Goal: Obtain resource: Download file/media

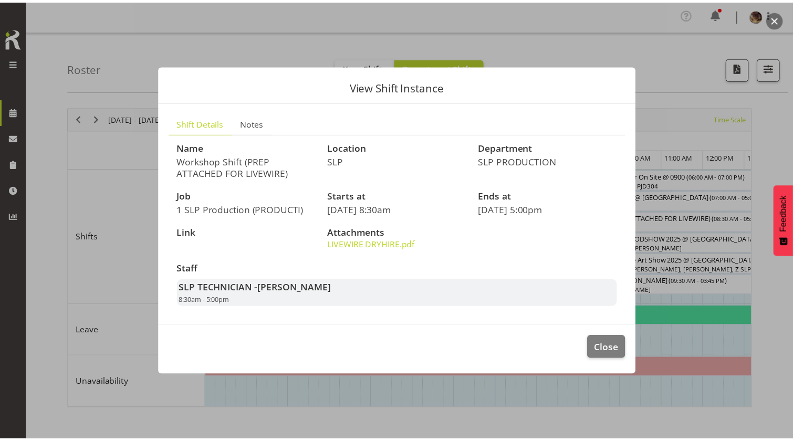
scroll to position [0, 209]
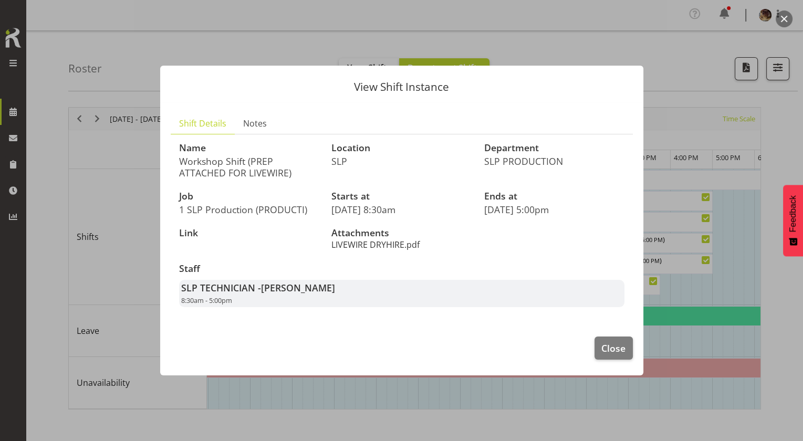
click at [402, 250] on link "LIVEWIRE DRYHIRE.pdf" at bounding box center [375, 245] width 88 height 12
click at [602, 355] on span "Close" at bounding box center [613, 348] width 24 height 14
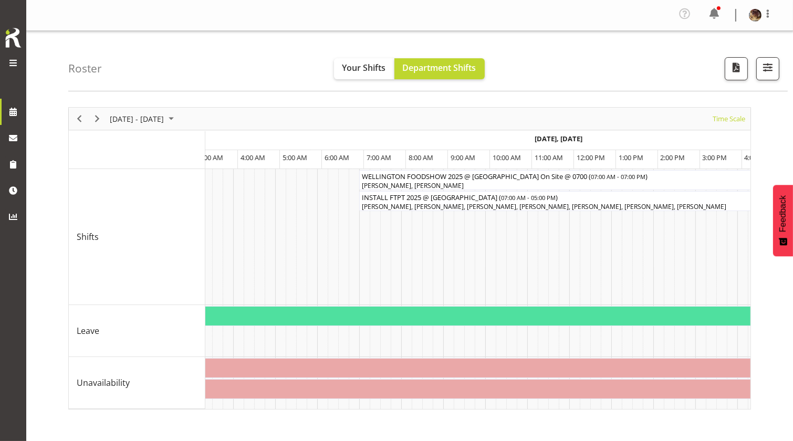
scroll to position [0, 6508]
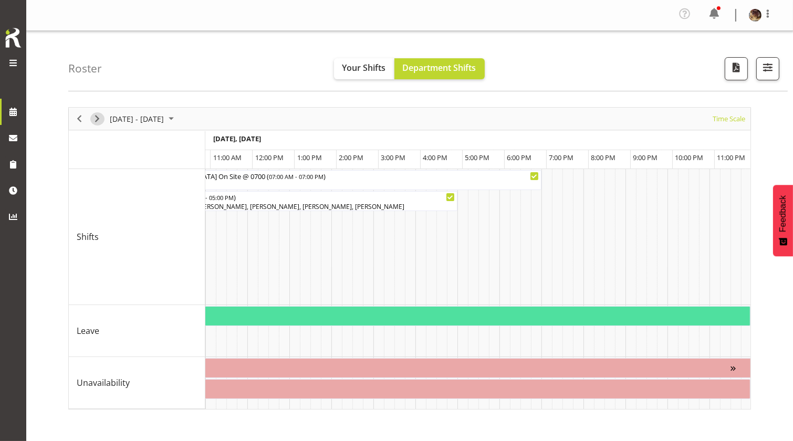
click at [97, 124] on span "Next" at bounding box center [97, 118] width 13 height 13
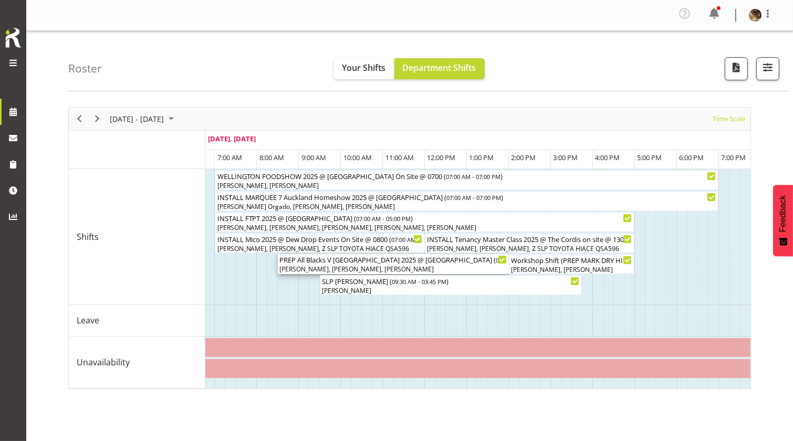
click at [361, 265] on div "PREP All Blacks V South Africa 2025 @ The WOrkshop ( 08:30 AM - 02:00 PM )" at bounding box center [393, 259] width 227 height 10
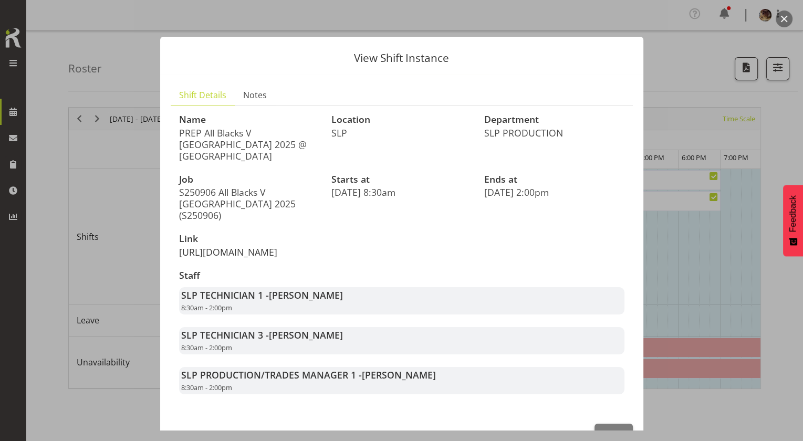
click at [221, 258] on link "https://drive.google.com/drive/folders/1GO5gcyFdzIImeTLu7_UnYp-hBQfkqkgJ" at bounding box center [228, 252] width 98 height 13
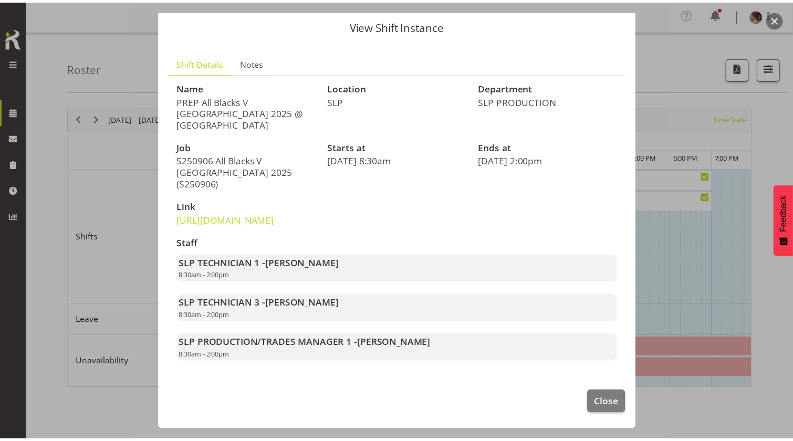
scroll to position [162, 0]
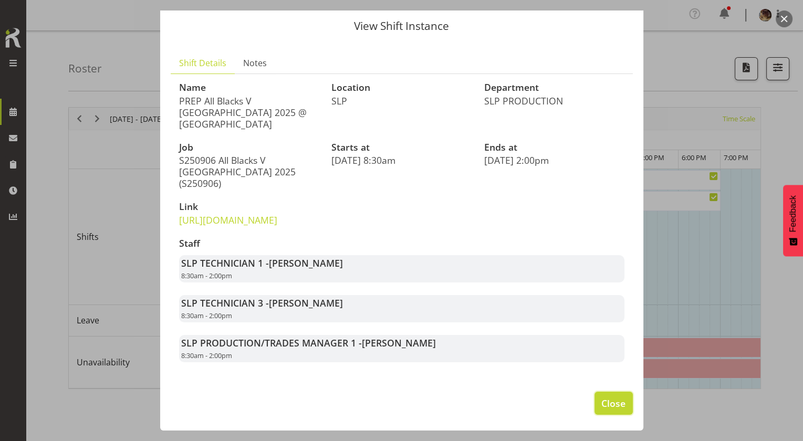
click at [594, 409] on button "Close" at bounding box center [613, 403] width 38 height 23
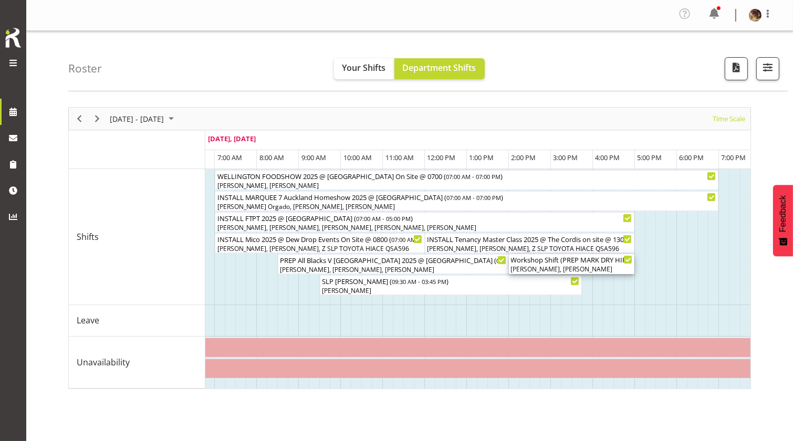
click at [557, 265] on div "Workshop Shift (PREP MARK DRY HIRE) ( 02:00 PM - 05:00 PM )" at bounding box center [572, 259] width 122 height 10
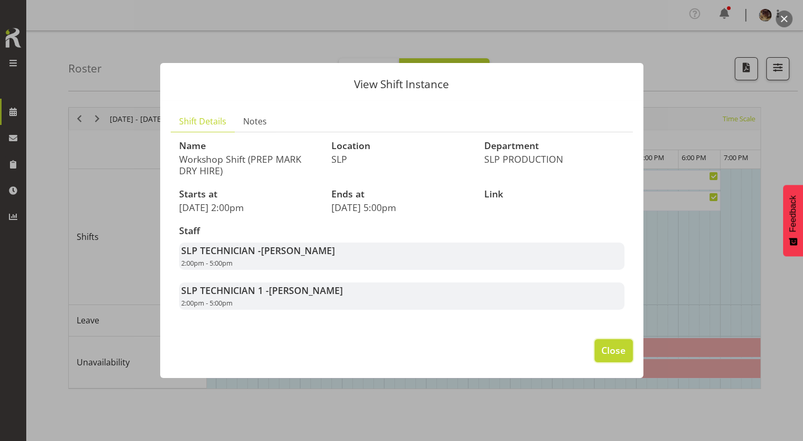
click at [617, 357] on span "Close" at bounding box center [613, 350] width 24 height 14
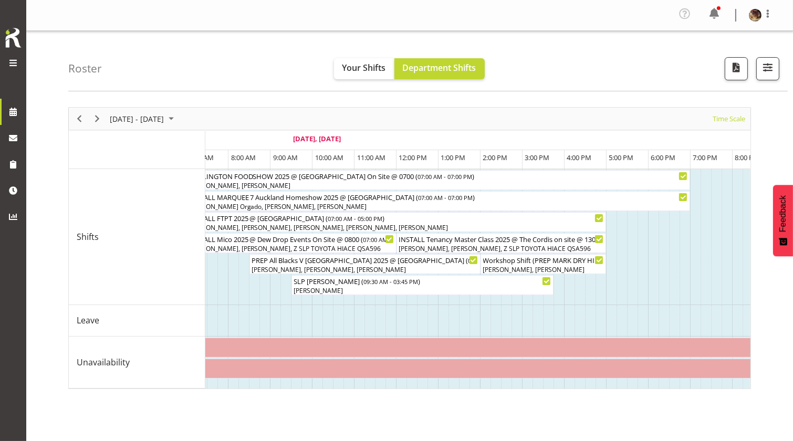
scroll to position [0, 256]
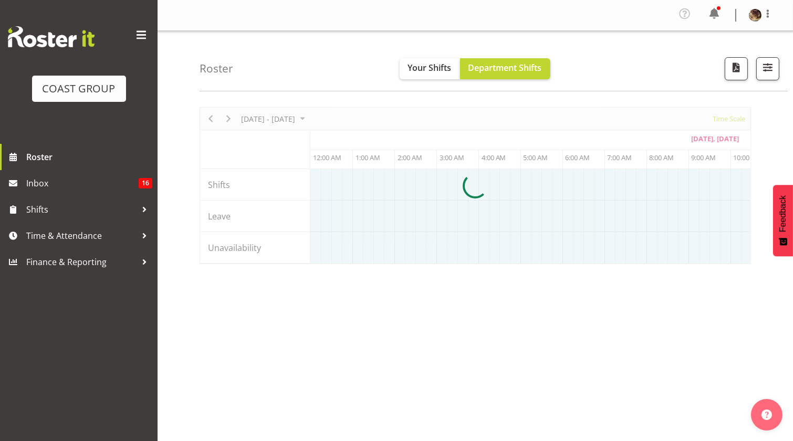
scroll to position [0, 378]
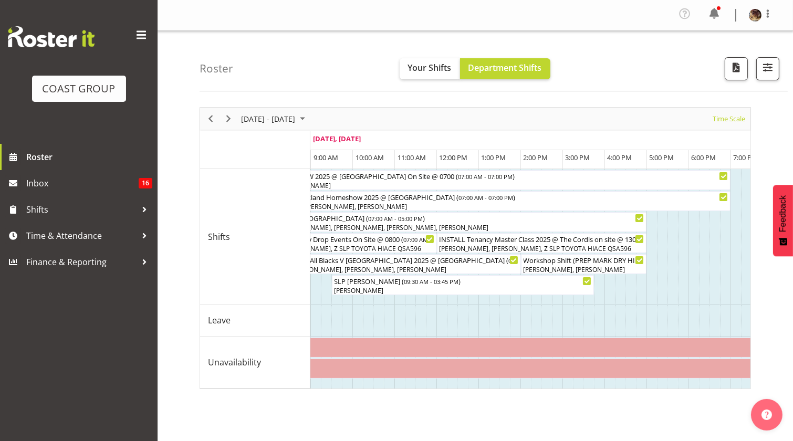
click at [141, 44] on span at bounding box center [141, 35] width 17 height 17
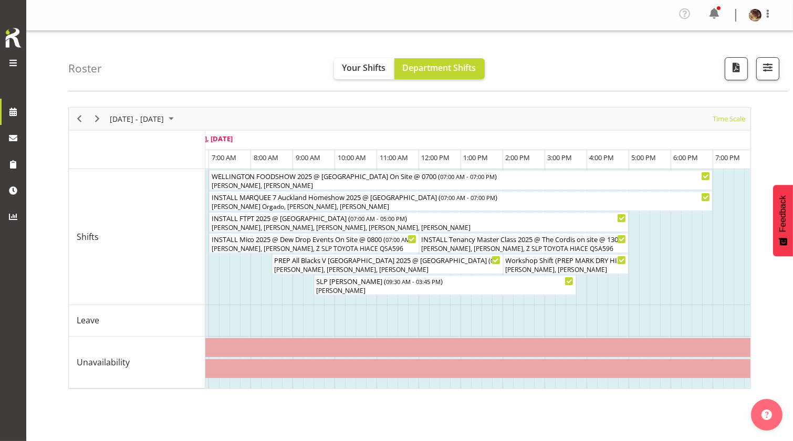
scroll to position [0, 268]
